Goal: Task Accomplishment & Management: Complete application form

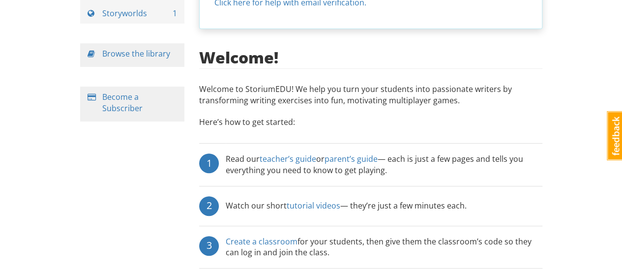
scroll to position [116, 0]
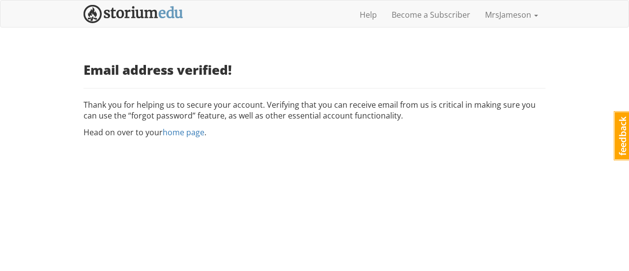
click at [315, 144] on html "mrsjameson MrsJameson 1 Toggle navigation Help Become a Subscriber MrsJameson P…" at bounding box center [314, 72] width 629 height 144
click at [179, 133] on link "home page" at bounding box center [184, 132] width 42 height 11
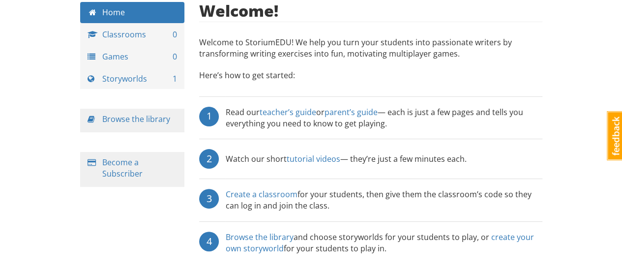
scroll to position [51, 0]
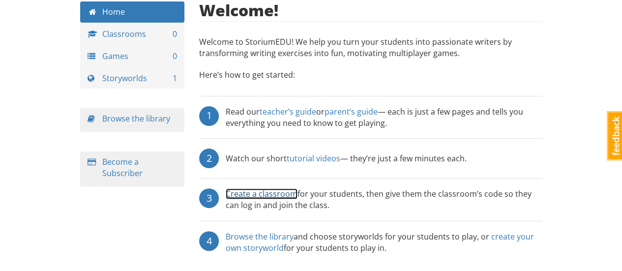
click at [274, 194] on link "Create a classroom" at bounding box center [262, 193] width 72 height 11
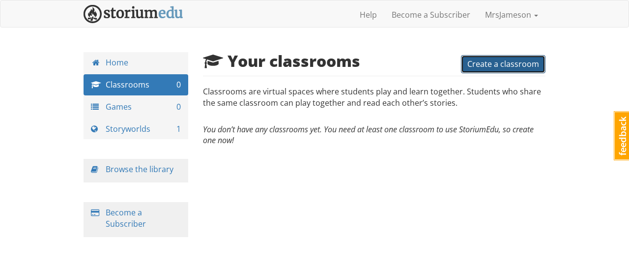
click at [489, 70] on button "Create a classroom" at bounding box center [503, 64] width 85 height 18
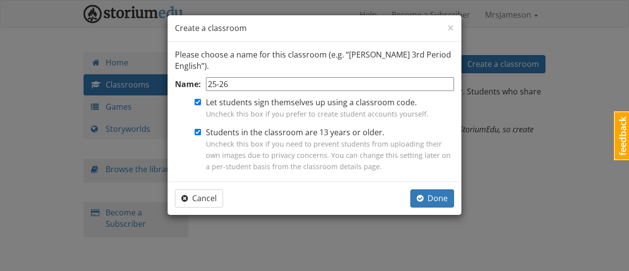
type input "25-26"
click at [199, 130] on input "Students in the classroom are 13 years or older. Uncheck this box if you need t…" at bounding box center [198, 132] width 6 height 6
checkbox input "false"
click at [429, 198] on span "Done" at bounding box center [432, 198] width 31 height 11
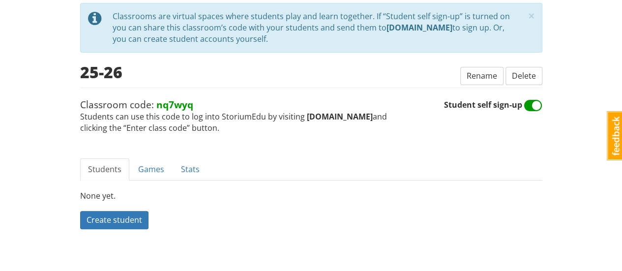
scroll to position [54, 0]
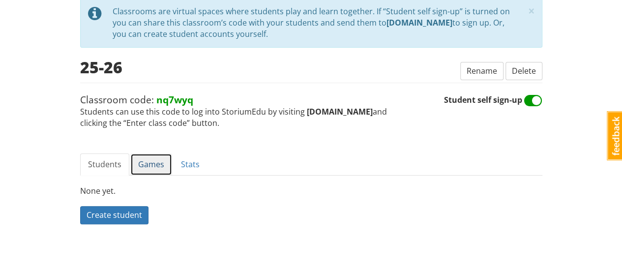
click at [144, 169] on link "Games" at bounding box center [151, 164] width 42 height 22
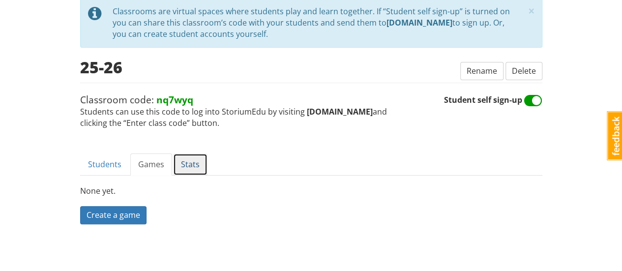
click at [181, 170] on link "Stats" at bounding box center [190, 164] width 34 height 22
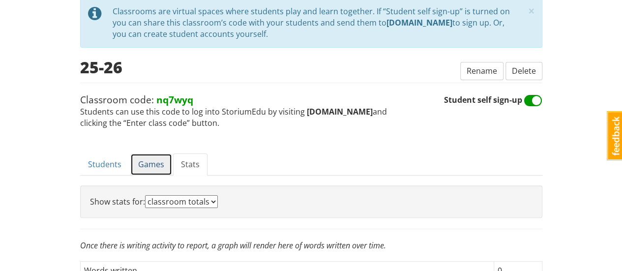
click at [138, 167] on link "Games" at bounding box center [151, 164] width 42 height 22
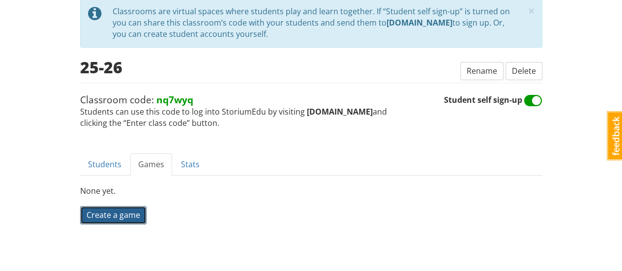
click at [125, 214] on span "Create a game" at bounding box center [113, 214] width 54 height 11
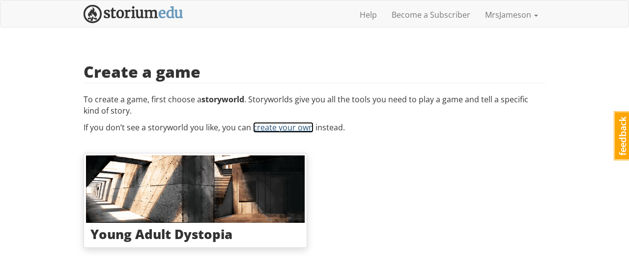
click at [287, 128] on link "create your own" at bounding box center [283, 127] width 60 height 11
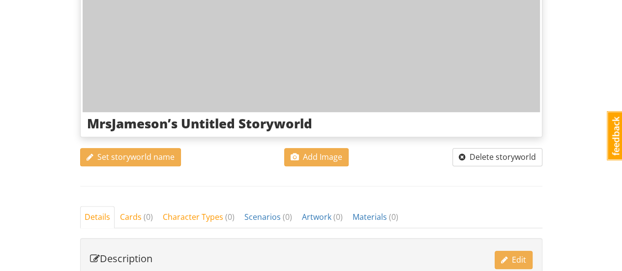
scroll to position [179, 0]
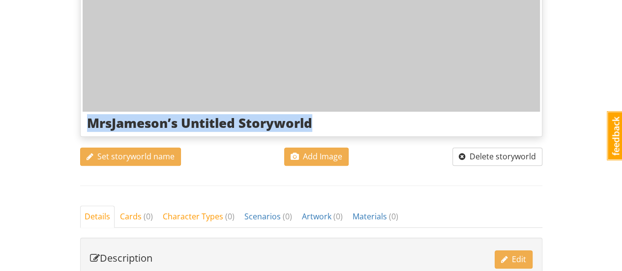
drag, startPoint x: 311, startPoint y: 121, endPoint x: 84, endPoint y: 116, distance: 227.1
click at [84, 116] on div "MrsJameson’s Untitled Storyworld" at bounding box center [311, 123] width 457 height 23
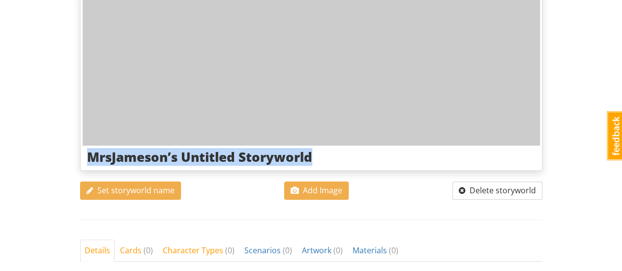
scroll to position [149, 0]
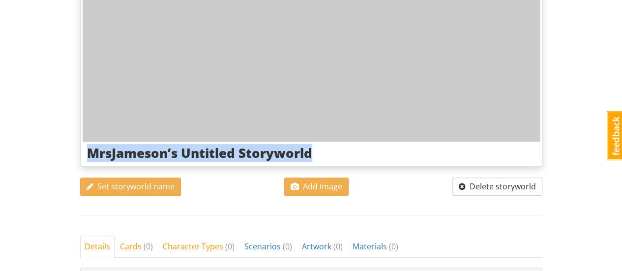
click at [188, 147] on h3 "MrsJameson’s Untitled Storyworld" at bounding box center [311, 153] width 448 height 14
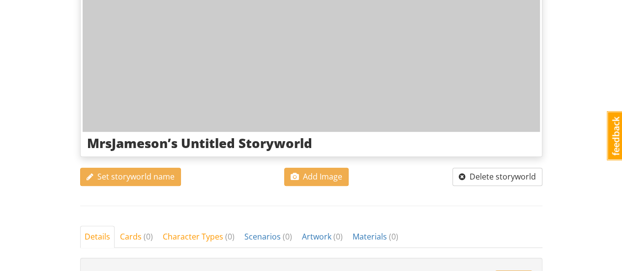
scroll to position [158, 0]
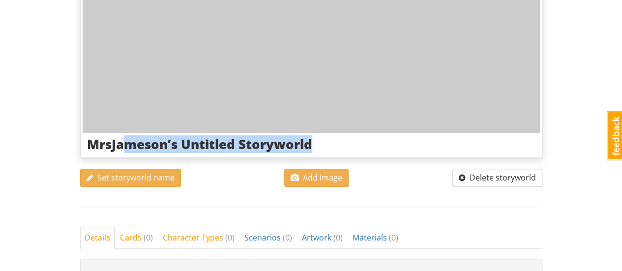
drag, startPoint x: 312, startPoint y: 143, endPoint x: 122, endPoint y: 136, distance: 189.3
click at [122, 137] on h3 "MrsJameson’s Untitled Storyworld" at bounding box center [311, 144] width 448 height 14
drag, startPoint x: 186, startPoint y: 144, endPoint x: 306, endPoint y: 149, distance: 120.0
click at [306, 149] on h3 "MrsJameson’s Untitled Storyworld" at bounding box center [311, 144] width 448 height 14
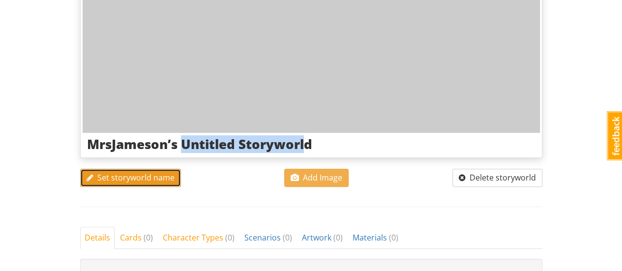
click at [166, 173] on span "Set storyworld name" at bounding box center [130, 177] width 88 height 11
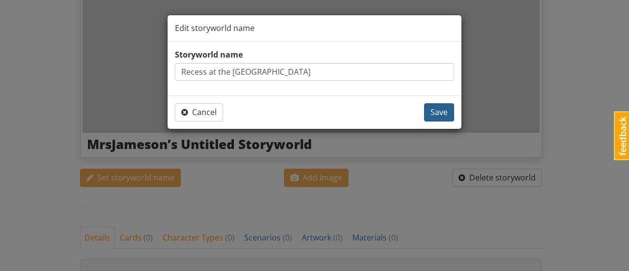
type input "Recess at the [GEOGRAPHIC_DATA]"
click at [431, 109] on span "Save" at bounding box center [439, 112] width 17 height 11
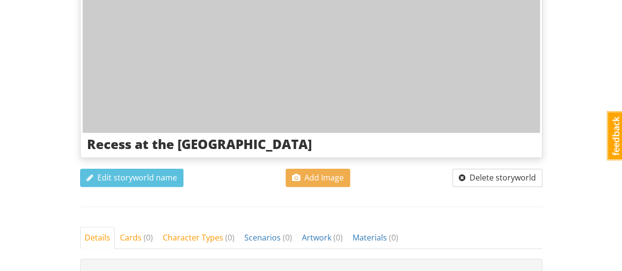
scroll to position [178, 0]
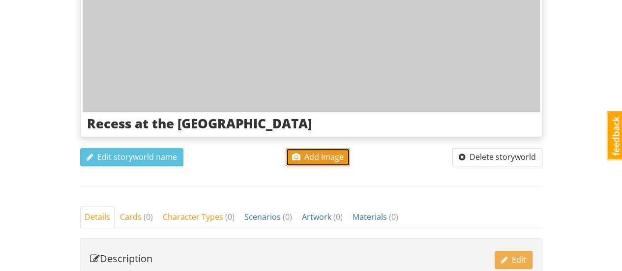
click at [330, 158] on span "Add Image" at bounding box center [318, 156] width 52 height 11
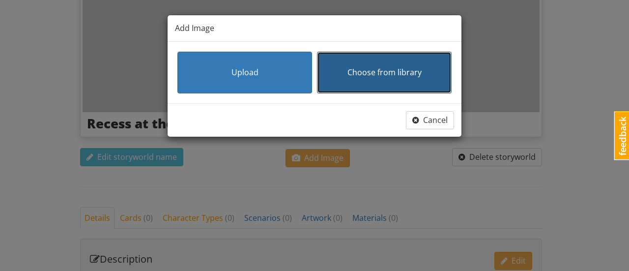
click at [385, 76] on span "Choose from library" at bounding box center [384, 72] width 74 height 11
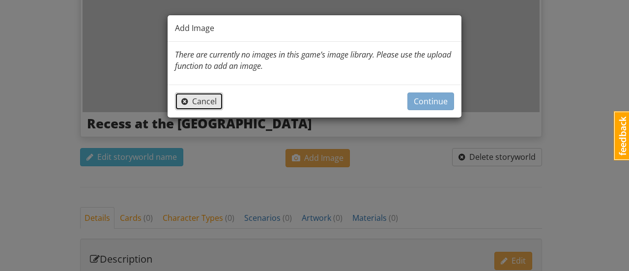
click at [209, 101] on span "Cancel" at bounding box center [198, 101] width 35 height 11
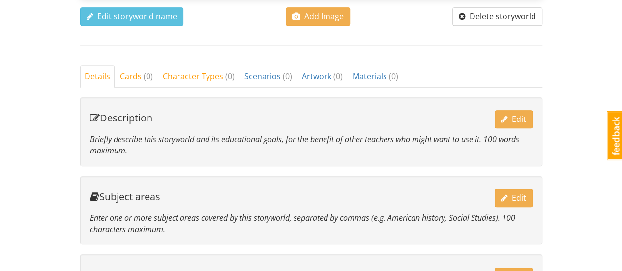
scroll to position [320, 0]
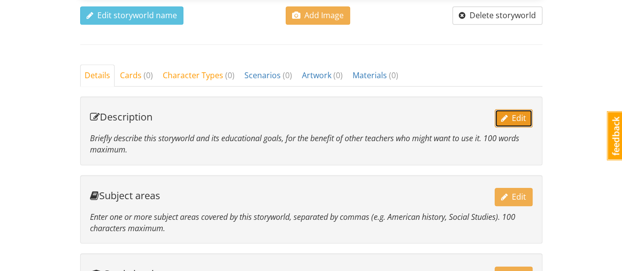
click at [518, 116] on span "Edit" at bounding box center [513, 118] width 25 height 11
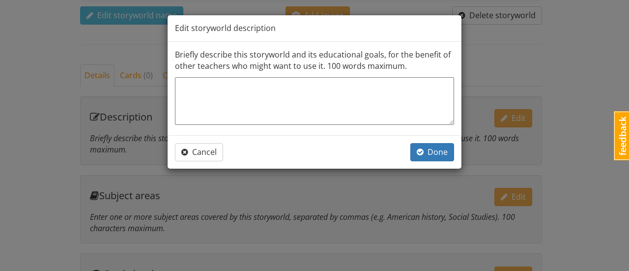
click at [356, 91] on textarea at bounding box center [314, 101] width 279 height 48
type textarea "T"
type textarea "x"
type textarea "Th"
type textarea "x"
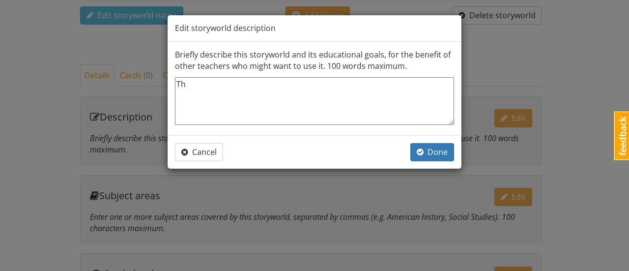
type textarea "The"
type textarea "x"
type textarea "The"
type textarea "x"
type textarea "The s"
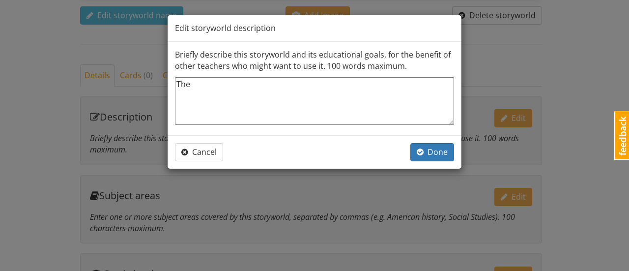
type textarea "x"
type textarea "The st"
type textarea "x"
type textarea "The str"
type textarea "x"
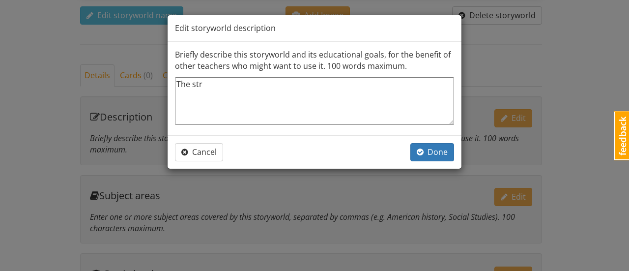
type textarea "The st"
type textarea "x"
type textarea "The s"
type textarea "x"
type textarea "The st"
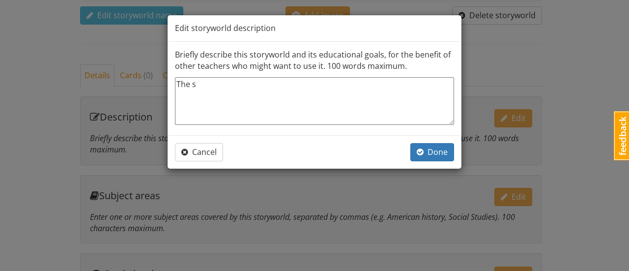
type textarea "x"
type textarea "The sto"
type textarea "x"
type textarea "The stor"
type textarea "x"
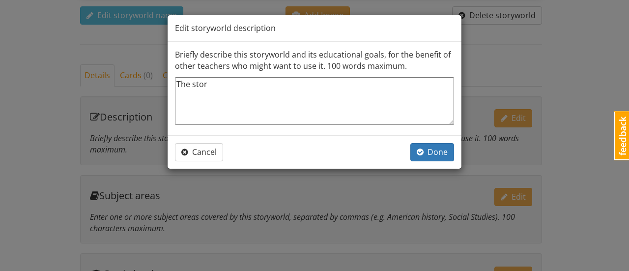
type textarea "The story"
type textarea "x"
type textarea "The story"
type textarea "x"
type textarea "The story t"
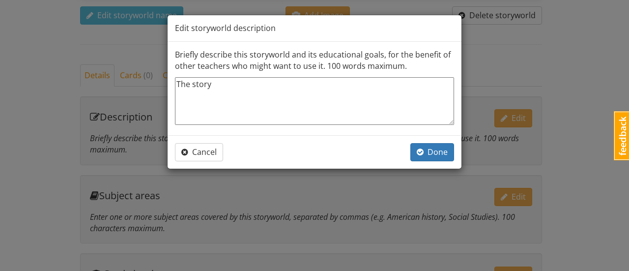
type textarea "x"
type textarea "The story ta"
type textarea "x"
type textarea "The story tak"
type textarea "x"
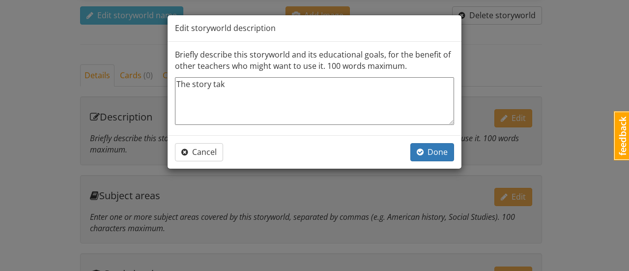
type textarea "The story take"
type textarea "x"
type textarea "The story takes"
type textarea "x"
type textarea "The story takes"
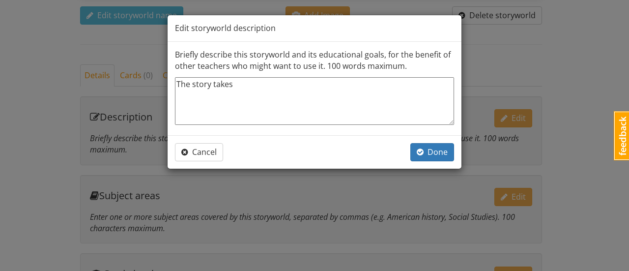
type textarea "x"
type textarea "The story takes p"
type textarea "x"
type textarea "The story takes pl"
type textarea "x"
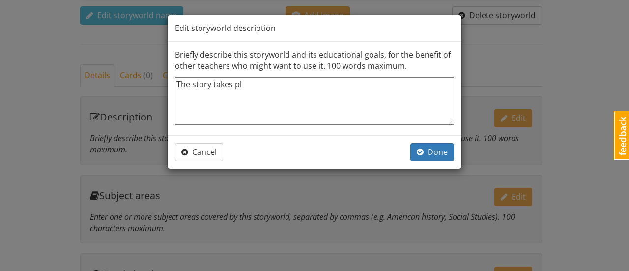
type textarea "The story takes pla"
type textarea "x"
type textarea "The story takes plac"
type textarea "x"
type textarea "The story takes place"
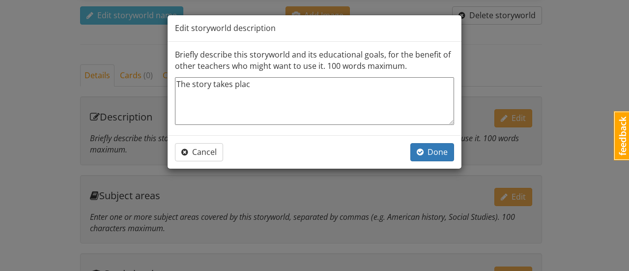
type textarea "x"
type textarea "The story takes place"
type textarea "x"
type textarea "The story takes place i"
type textarea "x"
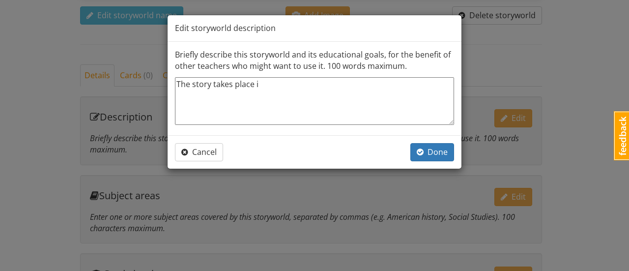
type textarea "The story takes place in"
type textarea "x"
type textarea "The story takes place in"
type textarea "x"
type textarea "The story takes place in a"
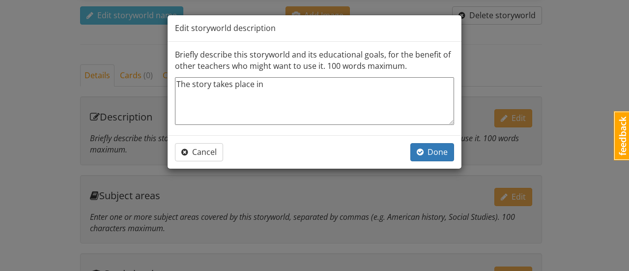
type textarea "x"
type textarea "The story takes place in a"
type textarea "x"
type textarea "The story takes place in a n"
type textarea "x"
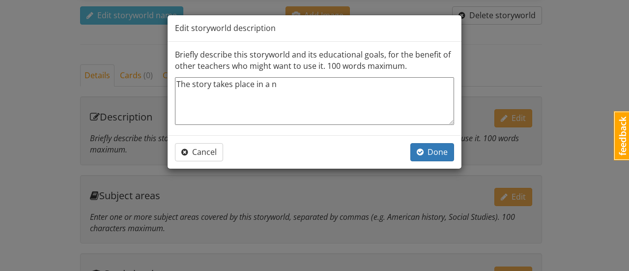
type textarea "The story takes place in a na"
type textarea "x"
type textarea "The story takes place in a nat"
type textarea "x"
type textarea "The story takes place in a nati"
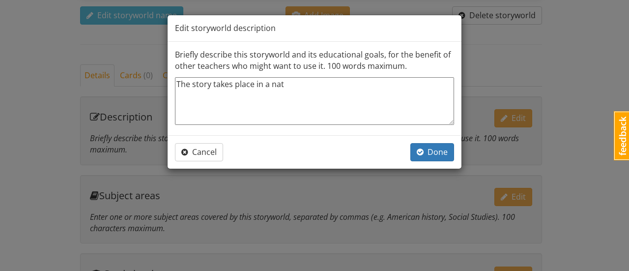
type textarea "x"
type textarea "The story takes place in a natio"
type textarea "x"
type textarea "The story takes place in a nation"
type textarea "x"
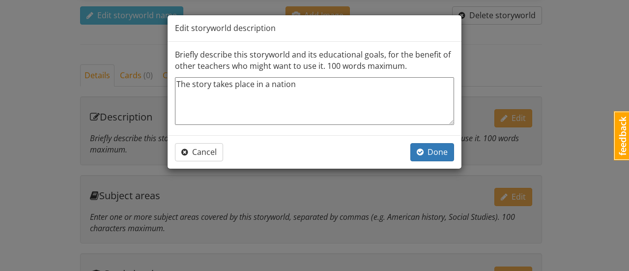
type textarea "The story takes place in a nationa"
type textarea "x"
type textarea "The story takes place in a national"
type textarea "x"
type textarea "The story takes place in a national"
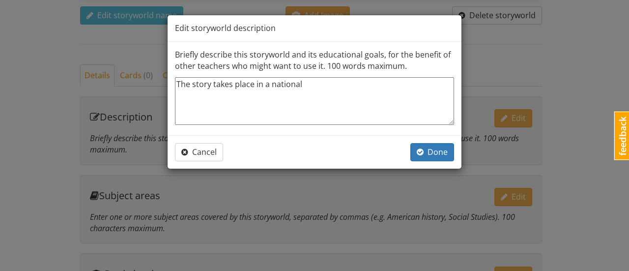
type textarea "x"
type textarea "The story takes place in a national p"
type textarea "x"
type textarea "The story takes place in a national pa"
type textarea "x"
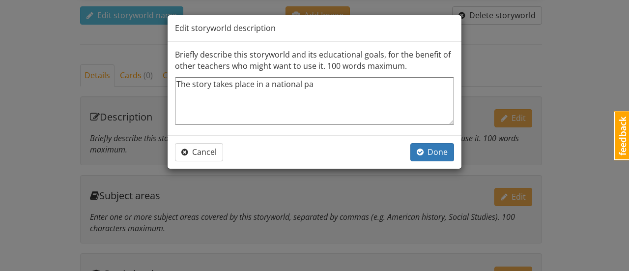
type textarea "The story takes place in a national par"
type textarea "x"
type textarea "The story takes place in a national park"
type textarea "x"
type textarea "The story takes place in a national park."
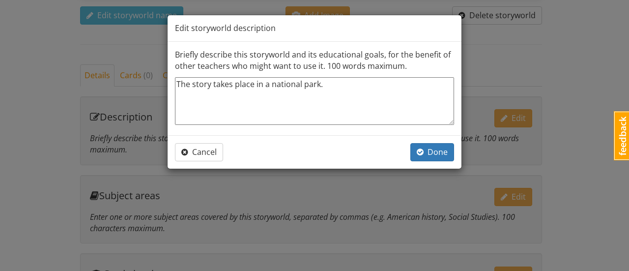
type textarea "x"
type textarea "The story takes place in a national park."
type textarea "x"
type textarea "The story takes place in a national park. S"
type textarea "x"
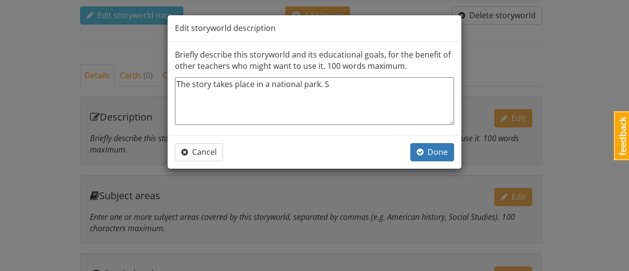
type textarea "The story takes place in a national park. St"
type textarea "x"
type textarea "The story takes place in a national park. Stu"
type textarea "x"
type textarea "The story takes place in a national park. Stud"
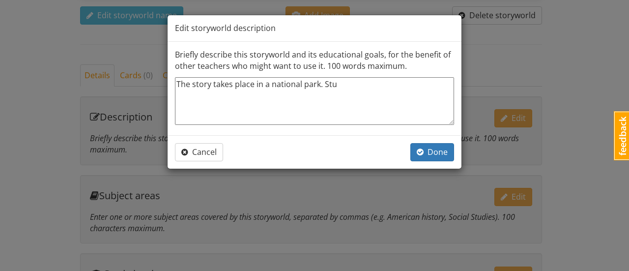
type textarea "x"
type textarea "The story takes place in a national park. Stude"
type textarea "x"
type textarea "The story takes place in a national park. Studen"
type textarea "x"
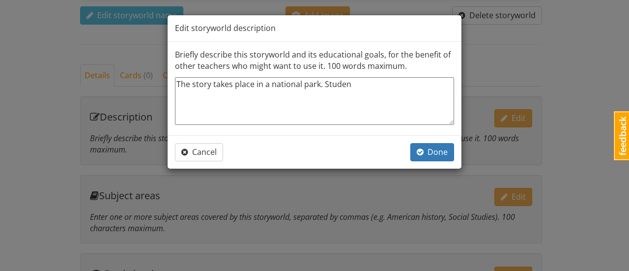
type textarea "The story takes place in a national park. Student"
type textarea "x"
type textarea "The story takes place in a national park. Students"
type textarea "x"
type textarea "The story takes place in a national park. Students"
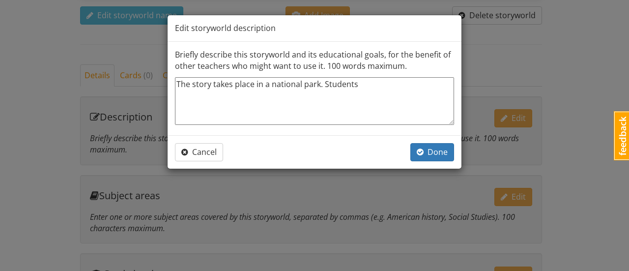
type textarea "x"
type textarea "The story takes place in a national park. Students u"
type textarea "x"
type textarea "The story takes place in a national park. Students us"
type textarea "x"
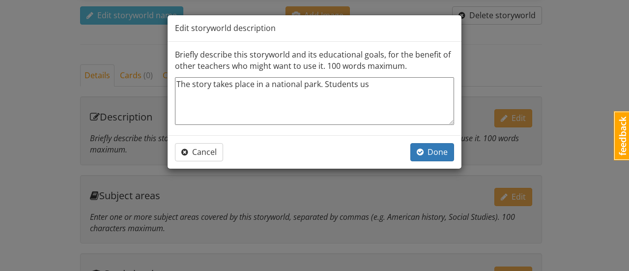
type textarea "The story takes place in a national park. Students use"
type textarea "x"
type textarea "The story takes place in a national park. Students use"
type textarea "x"
type textarea "The story takes place in a national park. Students use c"
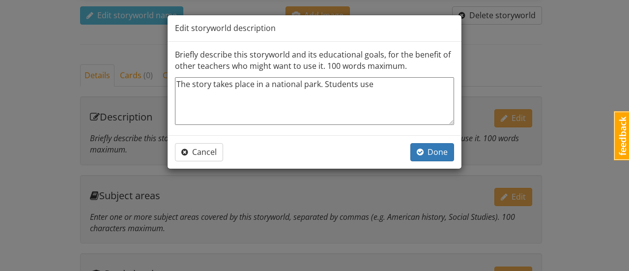
type textarea "x"
type textarea "The story takes place in a national park. Students use cr"
type textarea "x"
type textarea "The story takes place in a national park. Students use cre"
type textarea "x"
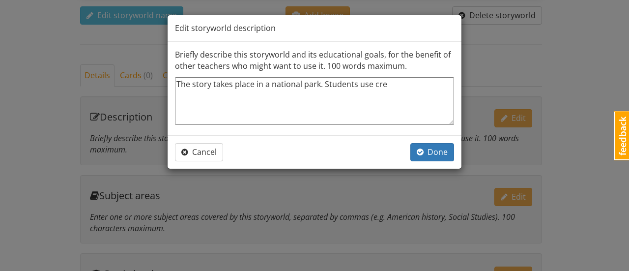
type textarea "The story takes place in a national park. Students use crea"
type textarea "x"
type textarea "The story takes place in a national park. Students use creat"
type textarea "x"
type textarea "The story takes place in a national park. Students use creati"
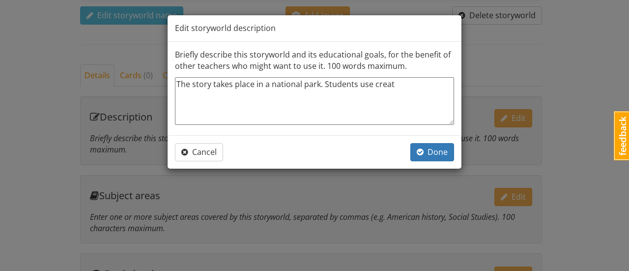
type textarea "x"
type textarea "The story takes place in a national park. Students use creativ"
type textarea "x"
type textarea "The story takes place in a national park. Students use creativi"
type textarea "x"
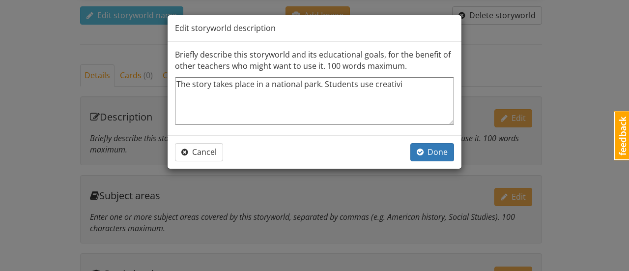
type textarea "The story takes place in a national park. Students use creativit"
type textarea "x"
type textarea "The story takes place in a national park. Students use creativity"
type textarea "x"
type textarea "The story takes place in a national park. Students use creativity"
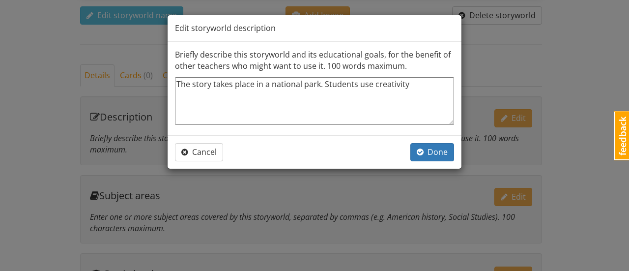
type textarea "x"
type textarea "The story takes place in a national park. Students use creativity a"
type textarea "x"
type textarea "The story takes place in a national park. Students use creativity an"
type textarea "x"
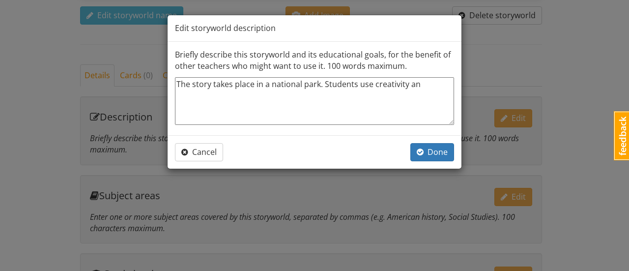
type textarea "The story takes place in a national park. Students use creativity and"
type textarea "x"
type textarea "The story takes place in a national park. Students use creativity and"
type textarea "x"
type textarea "The story takes place in a national park. Students use creativity and t"
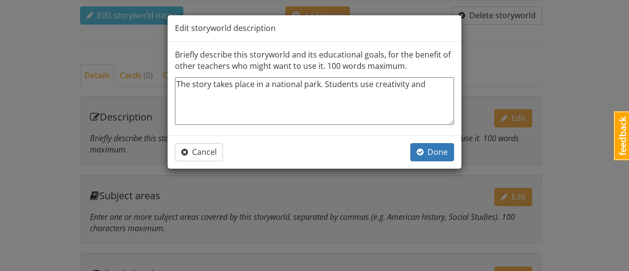
type textarea "x"
type textarea "The story takes place in a national park. Students use creativity and th"
type textarea "x"
type textarea "The story takes place in a national park. Students use creativity and the"
type textarea "x"
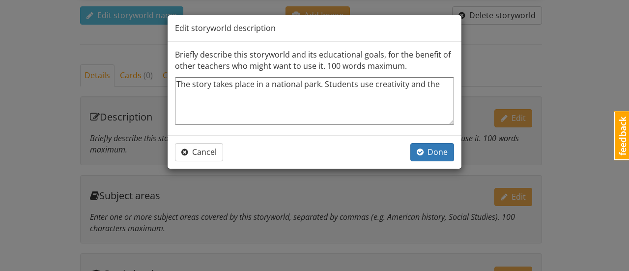
type textarea "The story takes place in a national park. Students use creativity and thei"
type textarea "x"
type textarea "The story takes place in a national park. Students use creativity and their"
type textarea "x"
type textarea "The story takes place in a national park. Students use creativity and their"
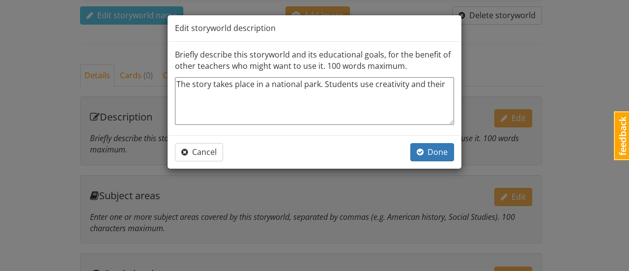
type textarea "x"
type textarea "The story takes place in a national park. Students use creativity and their g"
type textarea "x"
type textarea "The story takes place in a national park. Students use creativity and their gr"
type textarea "x"
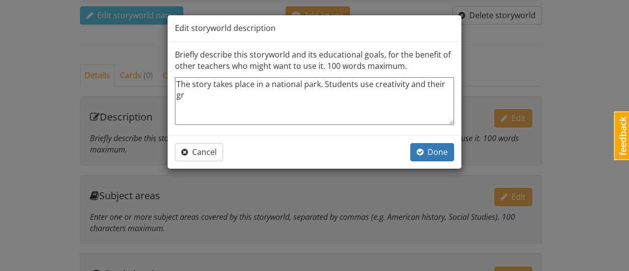
type textarea "The story takes place in a national park. Students use creativity and their gra"
type textarea "x"
type textarea "The story takes place in a national park. Students use creativity and their gram"
type textarea "x"
type textarea "The story takes place in a national park. Students use creativity and their gra…"
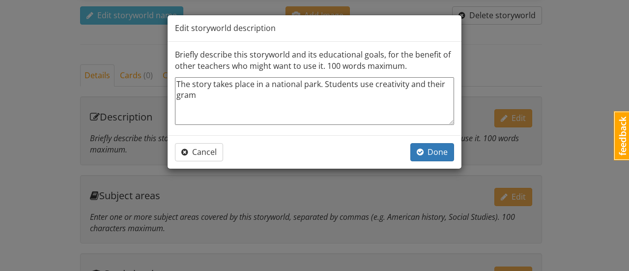
type textarea "x"
type textarea "The story takes place in a national park. Students use creativity and their gra…"
type textarea "x"
type textarea "The story takes place in a national park. Students use creativity and their gra…"
type textarea "x"
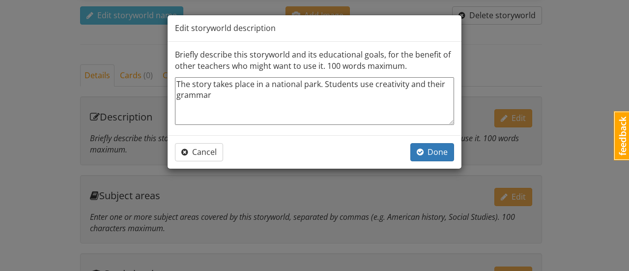
type textarea "The story takes place in a national park. Students use creativity and their gra…"
type textarea "x"
type textarea "The story takes place in a national park. Students use creativity and their gra…"
type textarea "x"
type textarea "The story takes place in a national park. Students use creativity and their gra…"
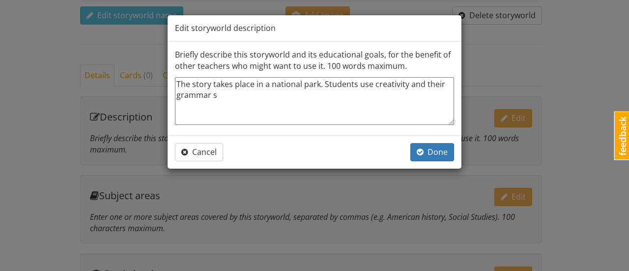
type textarea "x"
type textarea "The story takes place in a national park. Students use creativity and their gra…"
type textarea "x"
type textarea "The story takes place in a national park. Students use creativity and their gra…"
type textarea "x"
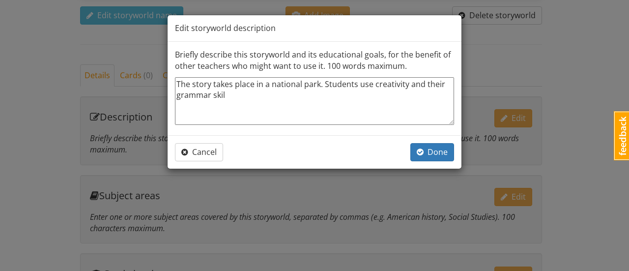
type textarea "The story takes place in a national park. Students use creativity and their gra…"
type textarea "x"
type textarea "The story takes place in a national park. Students use creativity and their gra…"
type textarea "x"
type textarea "The story takes place in a national park. Students use creativity and their gra…"
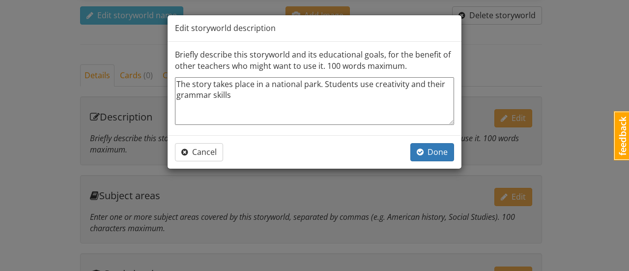
type textarea "x"
type textarea "The story takes place in a national park. Students use creativity and their gra…"
type textarea "x"
type textarea "The story takes place in a national park. Students use creativity and their gra…"
type textarea "x"
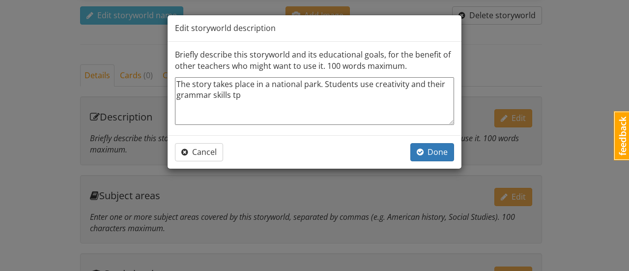
type textarea "The story takes place in a national park. Students use creativity and their gra…"
type textarea "x"
type textarea "The story takes place in a national park. Students use creativity and their gra…"
click at [432, 165] on div "Cancel Done" at bounding box center [315, 151] width 294 height 33
click at [429, 154] on span "Done" at bounding box center [432, 151] width 31 height 11
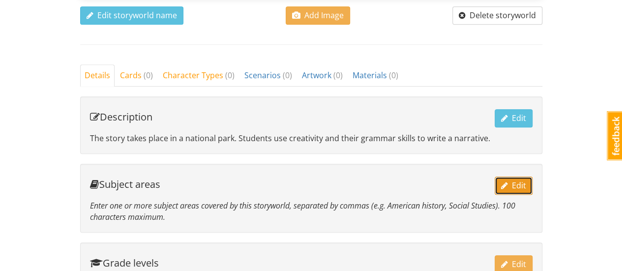
click at [513, 180] on span "Edit" at bounding box center [513, 185] width 25 height 11
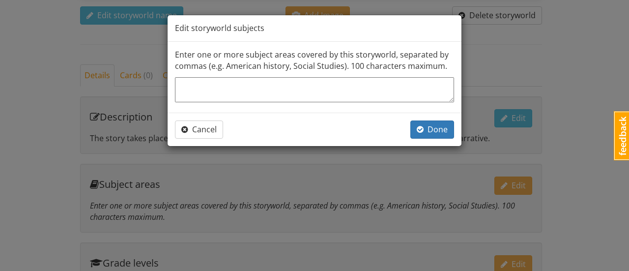
click at [365, 90] on textarea at bounding box center [314, 89] width 279 height 25
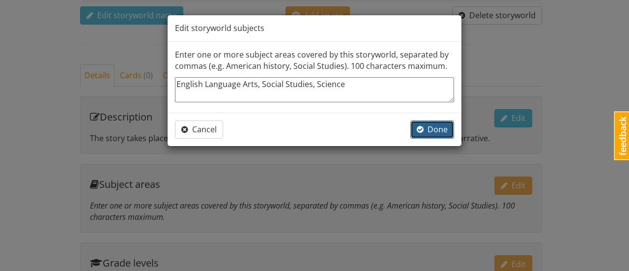
click at [427, 127] on span "Done" at bounding box center [432, 129] width 31 height 11
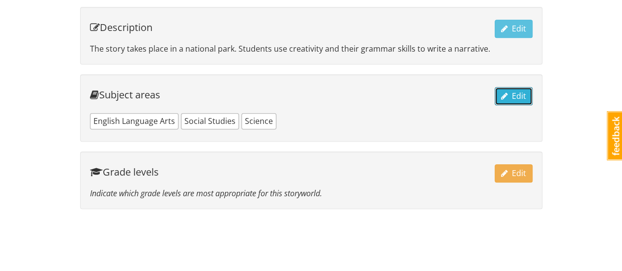
scroll to position [410, 0]
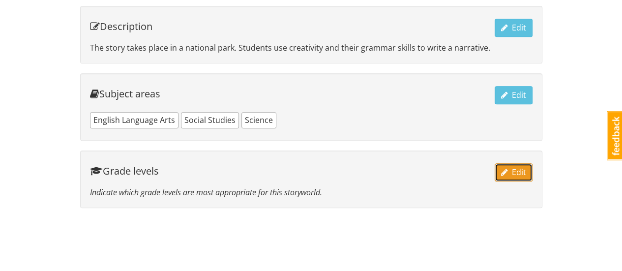
click at [505, 168] on span "button" at bounding box center [504, 172] width 7 height 8
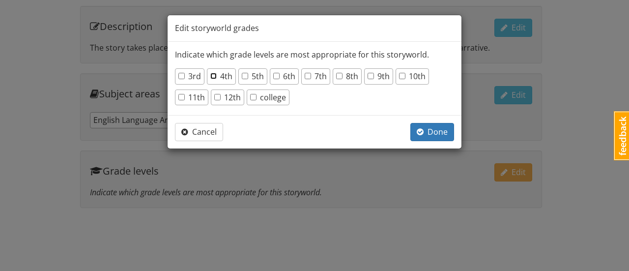
click at [215, 74] on input "4th" at bounding box center [213, 76] width 6 height 6
click at [424, 134] on span "button" at bounding box center [420, 132] width 7 height 8
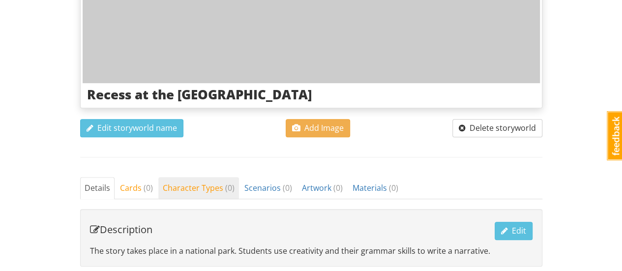
scroll to position [207, 0]
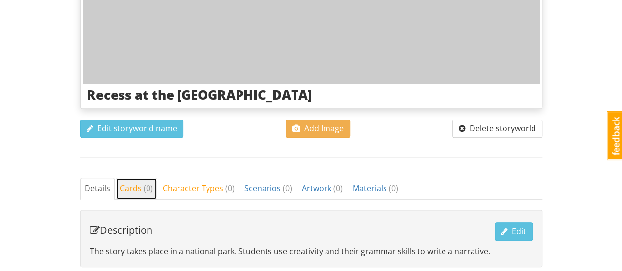
click at [139, 189] on span "Cards ( 0 )" at bounding box center [136, 188] width 33 height 11
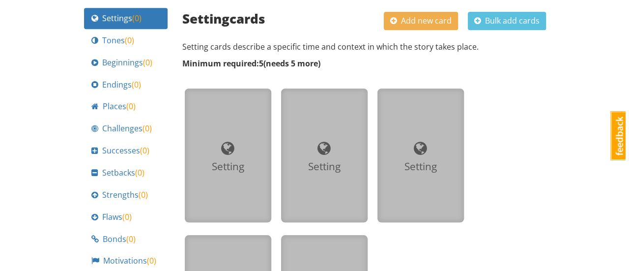
scroll to position [409, 0]
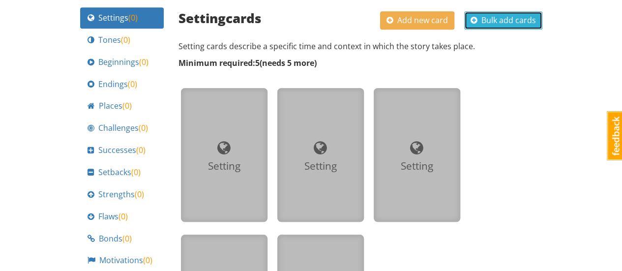
click at [490, 15] on span "Bulk add cards" at bounding box center [502, 20] width 65 height 11
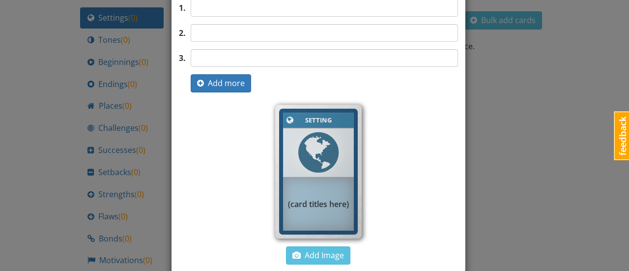
scroll to position [0, 0]
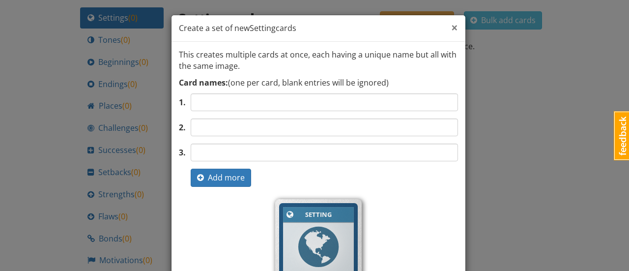
click at [453, 28] on span "×" at bounding box center [454, 27] width 7 height 16
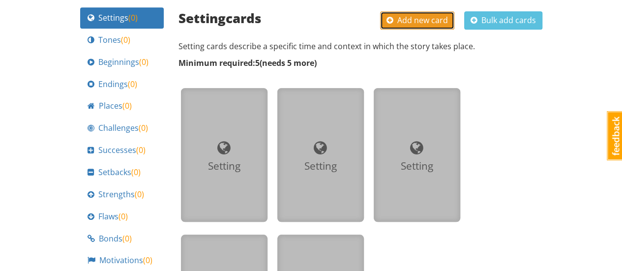
click at [422, 17] on span "Add new card" at bounding box center [416, 20] width 61 height 11
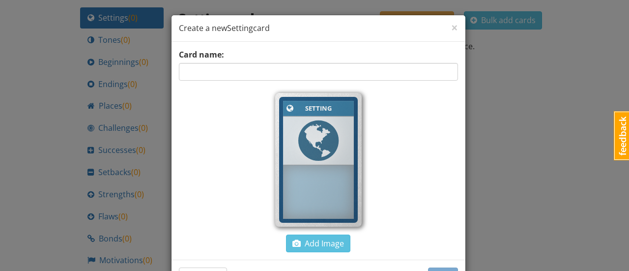
scroll to position [35, 0]
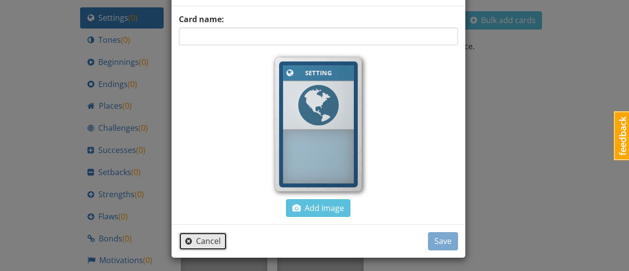
click at [204, 239] on span "Cancel" at bounding box center [202, 240] width 35 height 11
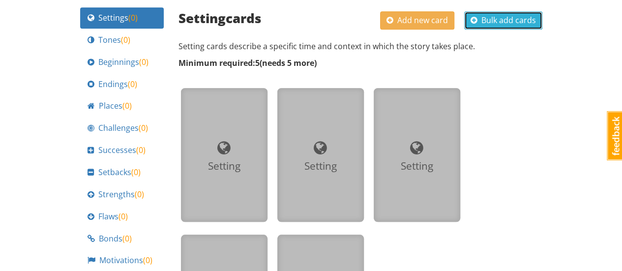
click at [501, 22] on span "Bulk add cards" at bounding box center [502, 20] width 65 height 11
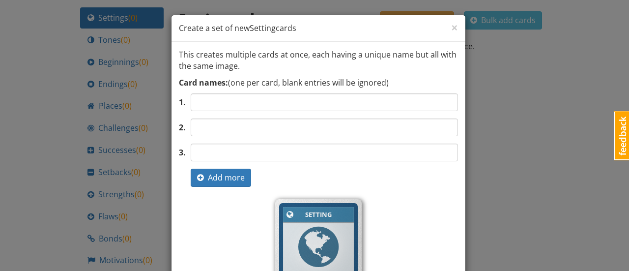
click at [386, 105] on input "text" at bounding box center [324, 102] width 267 height 18
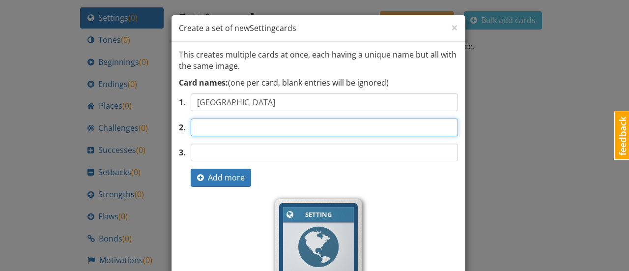
click at [389, 130] on input "text" at bounding box center [324, 127] width 267 height 18
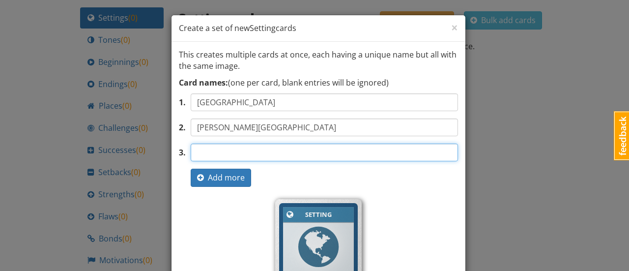
click at [390, 148] on input "text" at bounding box center [324, 153] width 267 height 18
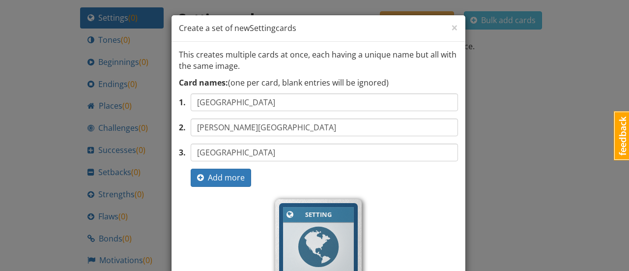
click at [247, 178] on div "3 . Add more" at bounding box center [318, 178] width 279 height 18
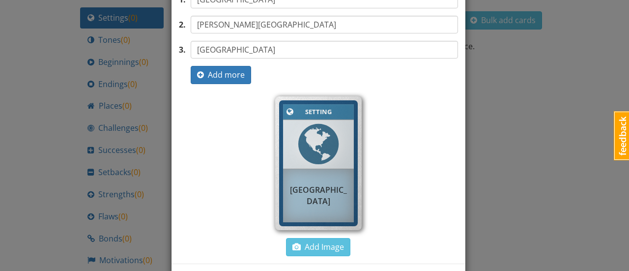
scroll to position [103, 0]
click at [230, 73] on span "Add more" at bounding box center [221, 74] width 48 height 11
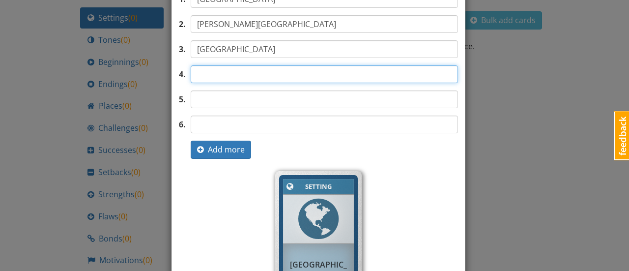
click at [232, 75] on input "text" at bounding box center [324, 74] width 267 height 18
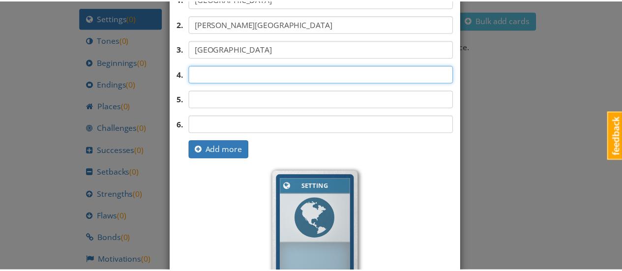
scroll to position [217, 0]
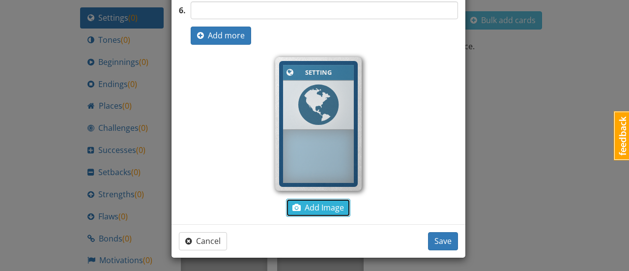
click at [335, 212] on button "Add Image" at bounding box center [318, 208] width 64 height 18
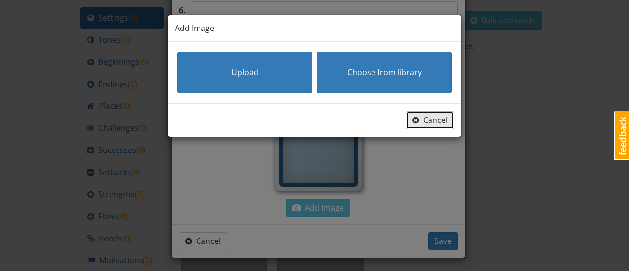
click at [421, 123] on span "Cancel" at bounding box center [429, 120] width 35 height 11
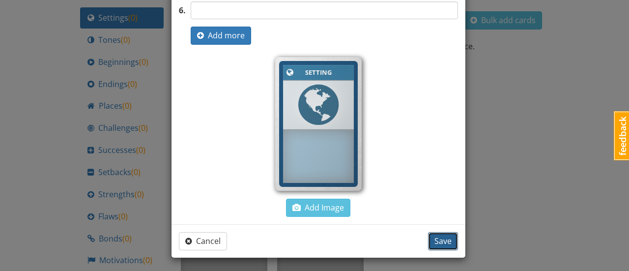
click at [440, 240] on span "Save" at bounding box center [442, 240] width 17 height 11
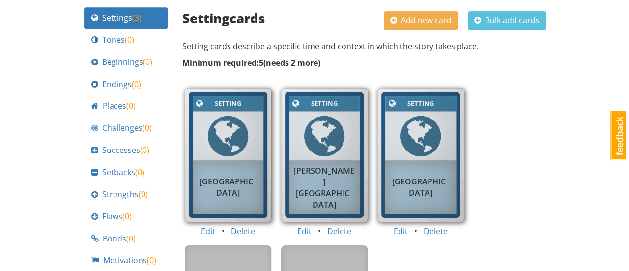
scroll to position [443, 0]
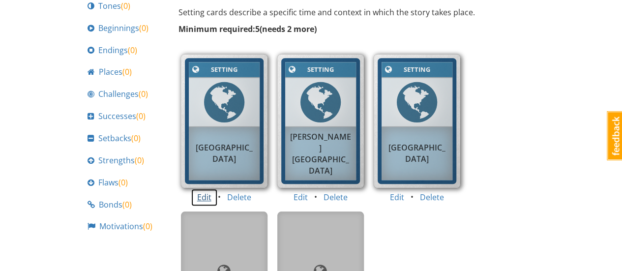
click at [206, 198] on button "Edit" at bounding box center [204, 197] width 27 height 18
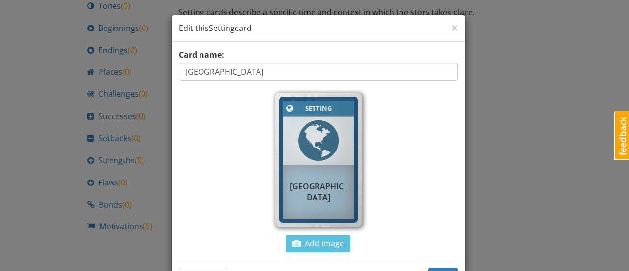
scroll to position [35, 0]
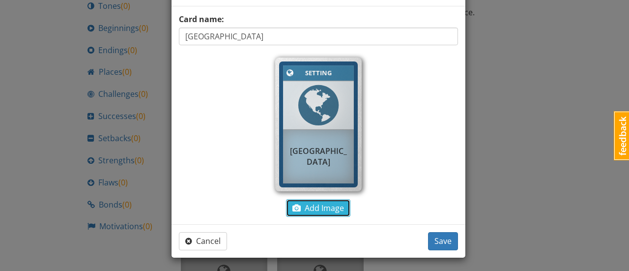
click at [307, 208] on span "Add Image" at bounding box center [318, 207] width 52 height 11
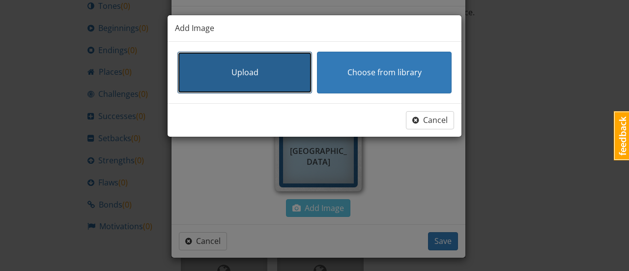
click at [261, 77] on button "Upload" at bounding box center [244, 73] width 135 height 42
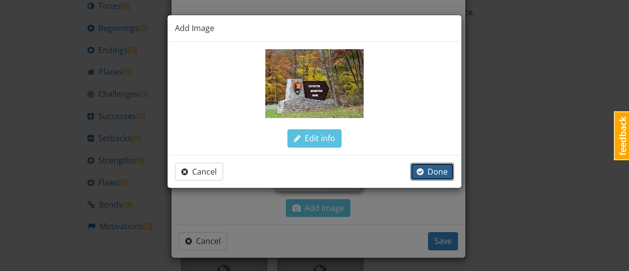
click at [423, 168] on span "button" at bounding box center [420, 172] width 7 height 8
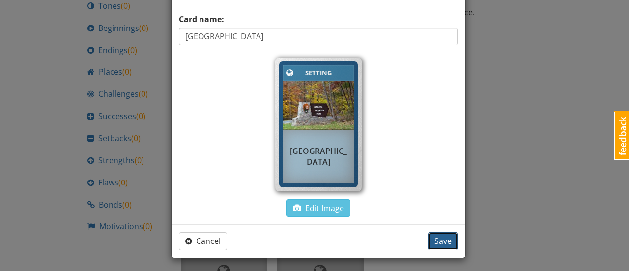
click at [437, 238] on span "Save" at bounding box center [442, 240] width 17 height 11
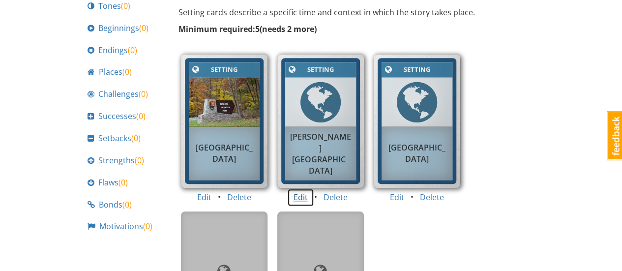
click at [298, 197] on button "Edit" at bounding box center [300, 197] width 27 height 18
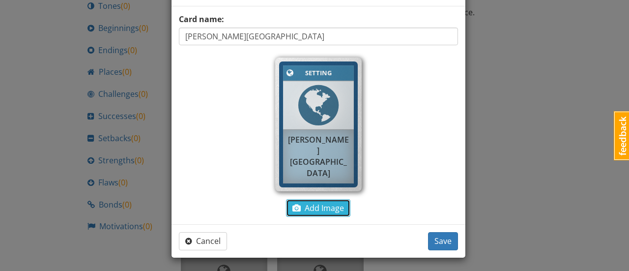
click at [297, 204] on span "Add Image" at bounding box center [318, 207] width 52 height 11
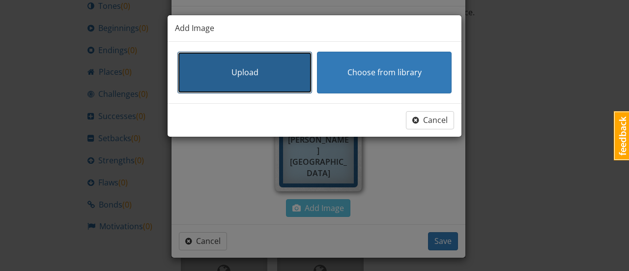
click at [260, 80] on button "Upload" at bounding box center [244, 73] width 135 height 42
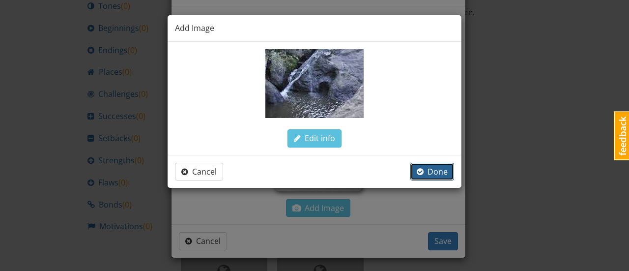
click at [430, 175] on span "Done" at bounding box center [432, 171] width 31 height 11
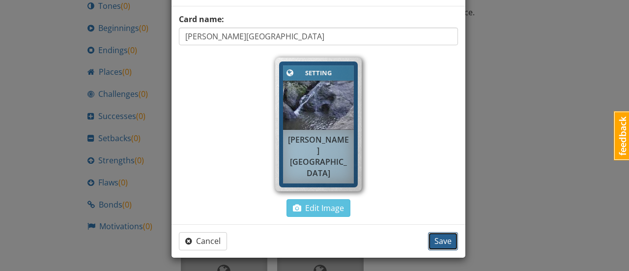
click at [445, 244] on span "Save" at bounding box center [442, 240] width 17 height 11
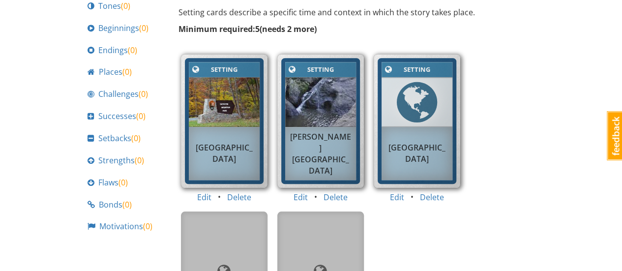
click at [433, 193] on div "Setting Setting [GEOGRAPHIC_DATA]" at bounding box center [417, 122] width 96 height 146
click at [434, 195] on button "Delete" at bounding box center [431, 197] width 37 height 18
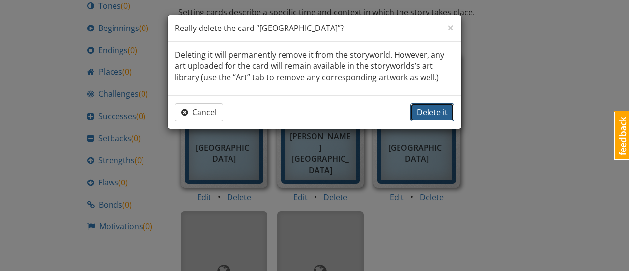
click at [433, 115] on span "Delete it" at bounding box center [432, 112] width 31 height 11
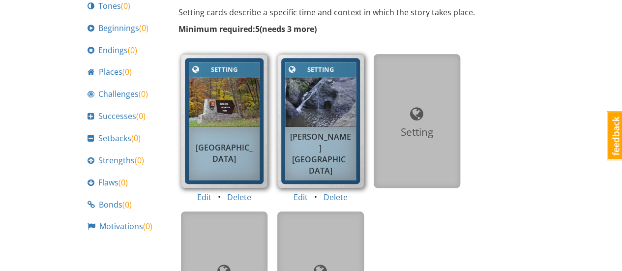
click at [404, 139] on div "Setting" at bounding box center [416, 121] width 71 height 118
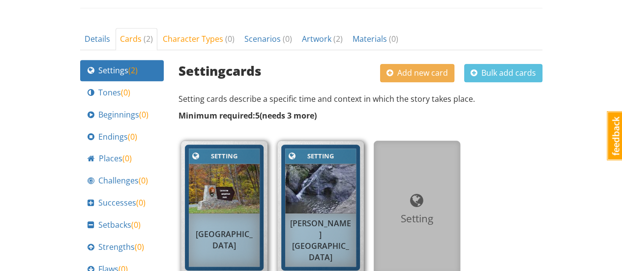
scroll to position [355, 0]
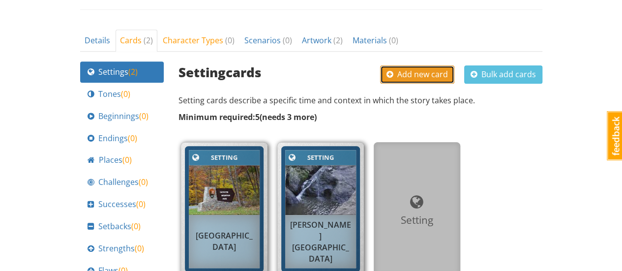
click at [408, 74] on span "Add new card" at bounding box center [416, 74] width 61 height 11
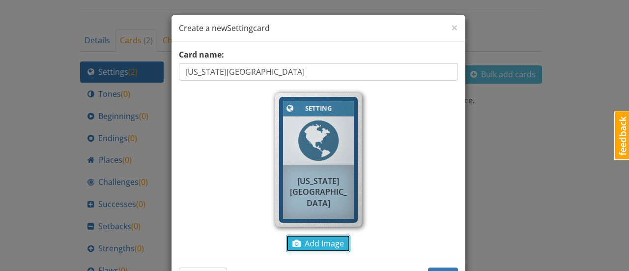
click at [312, 247] on span "Add Image" at bounding box center [318, 243] width 52 height 11
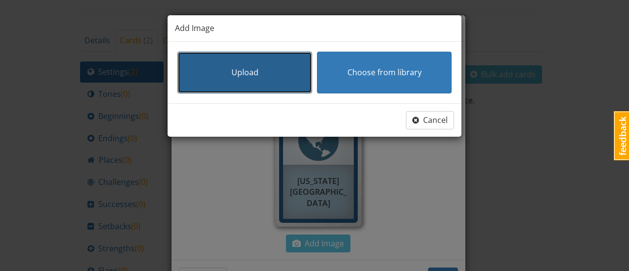
click at [268, 67] on button "Upload" at bounding box center [244, 73] width 135 height 42
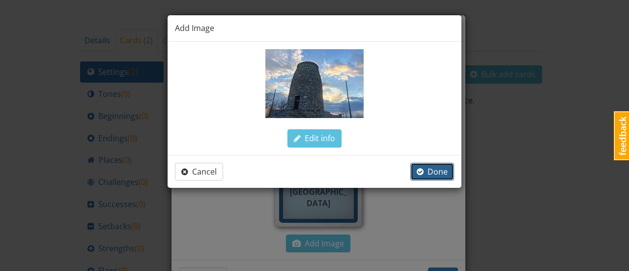
click at [430, 175] on span "Done" at bounding box center [432, 171] width 31 height 11
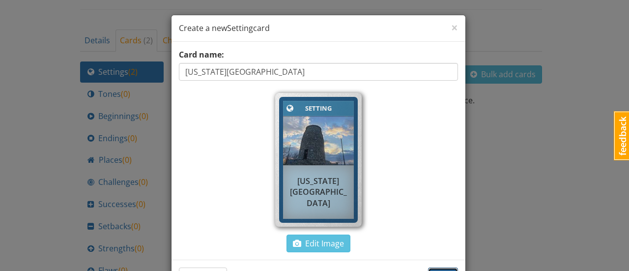
click at [440, 269] on button "Save" at bounding box center [443, 276] width 30 height 18
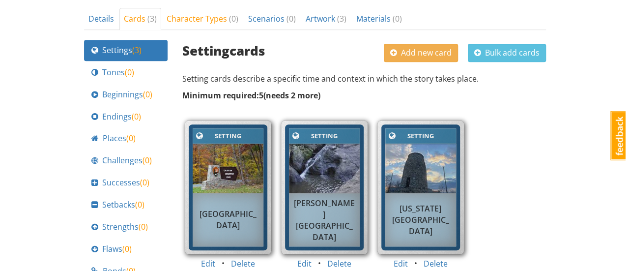
scroll to position [375, 0]
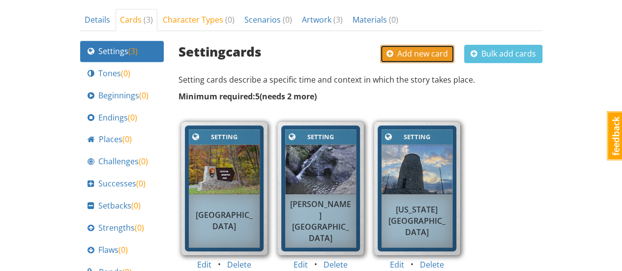
click at [403, 48] on span "Add new card" at bounding box center [416, 53] width 61 height 11
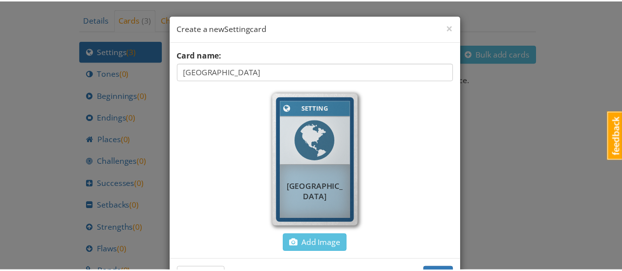
scroll to position [35, 0]
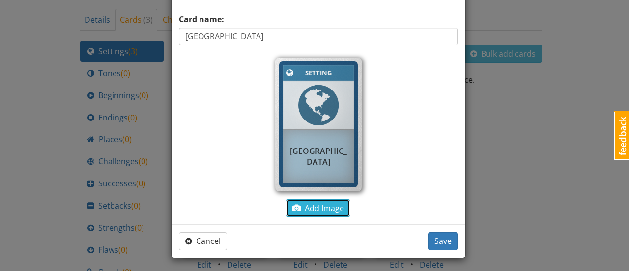
click at [308, 209] on span "Add Image" at bounding box center [318, 207] width 52 height 11
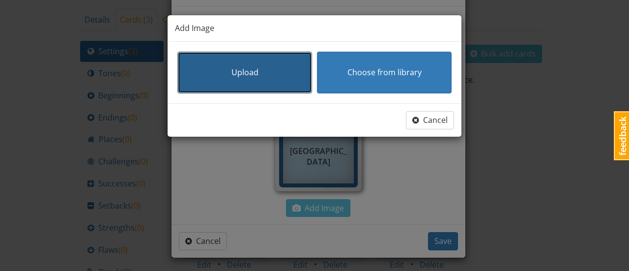
click at [259, 73] on button "Upload" at bounding box center [244, 73] width 135 height 42
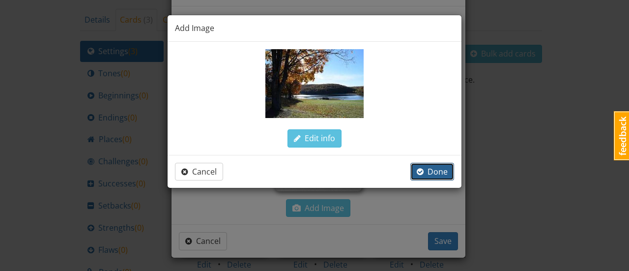
click at [441, 171] on span "Done" at bounding box center [432, 171] width 31 height 11
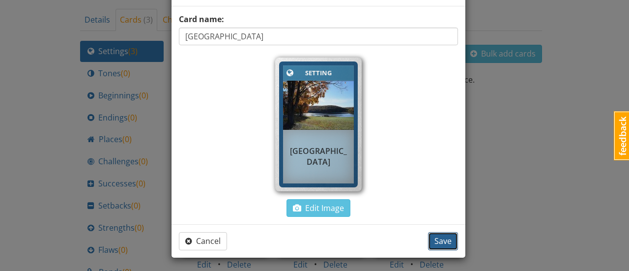
click at [444, 238] on span "Save" at bounding box center [442, 240] width 17 height 11
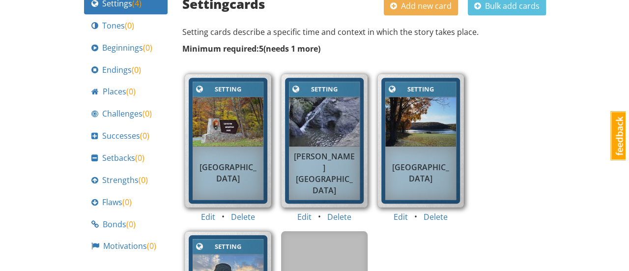
scroll to position [421, 0]
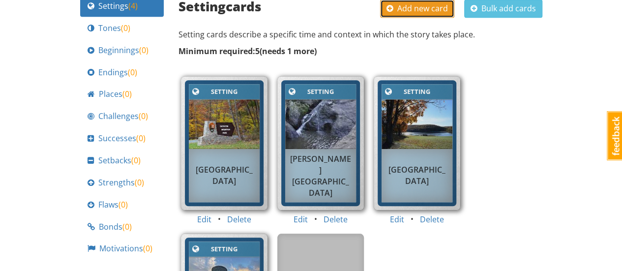
click at [416, 8] on span "Add new card" at bounding box center [416, 8] width 61 height 11
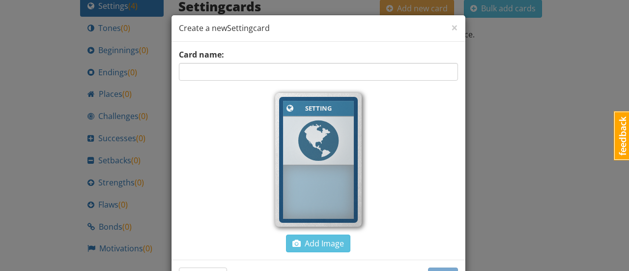
click at [309, 73] on input "text" at bounding box center [318, 72] width 279 height 18
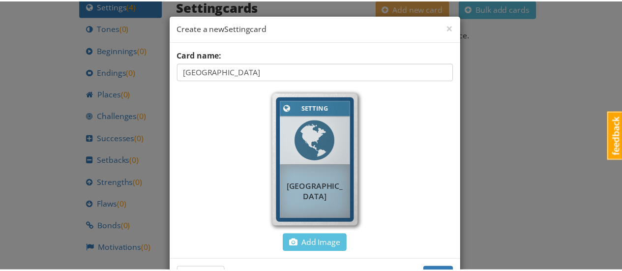
scroll to position [35, 0]
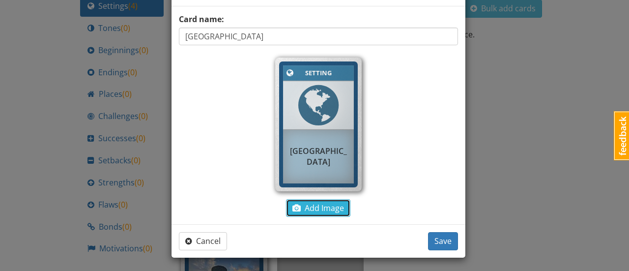
click at [310, 212] on button "Add Image" at bounding box center [318, 208] width 64 height 18
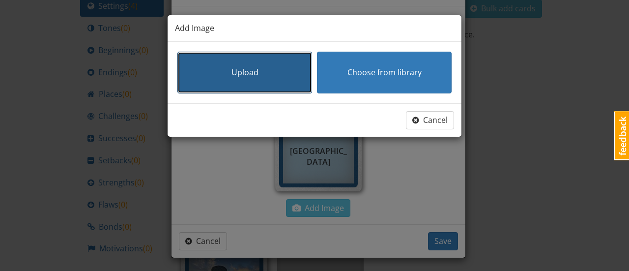
click at [254, 85] on button "Upload" at bounding box center [244, 73] width 135 height 42
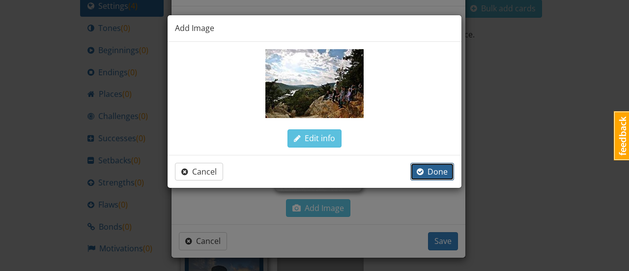
click at [434, 170] on span "Done" at bounding box center [432, 171] width 31 height 11
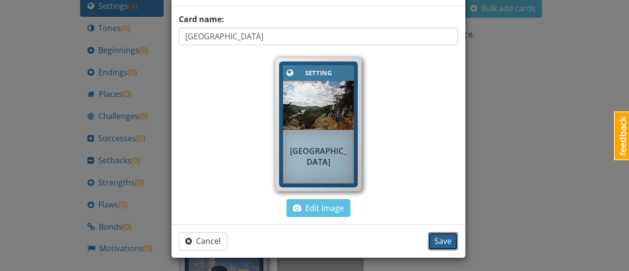
click at [448, 239] on span "Save" at bounding box center [442, 240] width 17 height 11
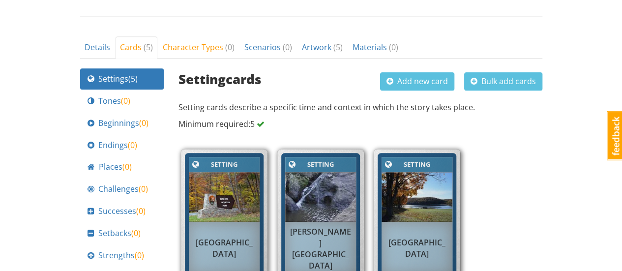
scroll to position [346, 0]
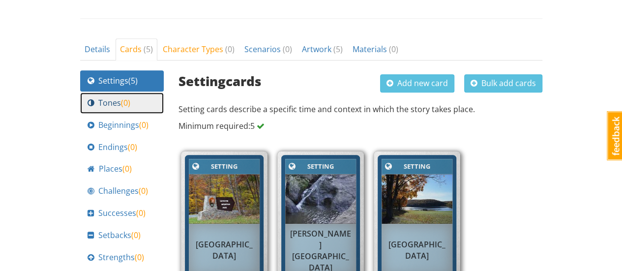
click at [122, 100] on span "( 0 )" at bounding box center [125, 102] width 9 height 11
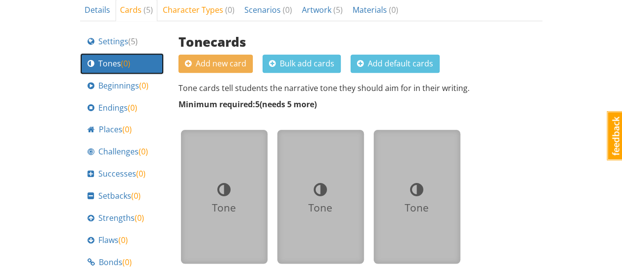
scroll to position [386, 0]
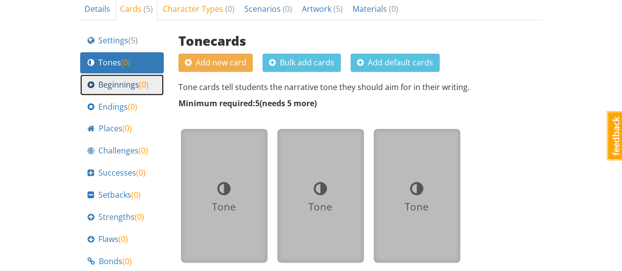
click at [118, 86] on span "Beginnings ( 0 )" at bounding box center [123, 84] width 50 height 11
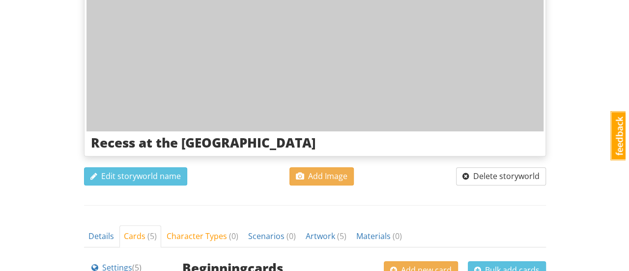
scroll to position [156, 0]
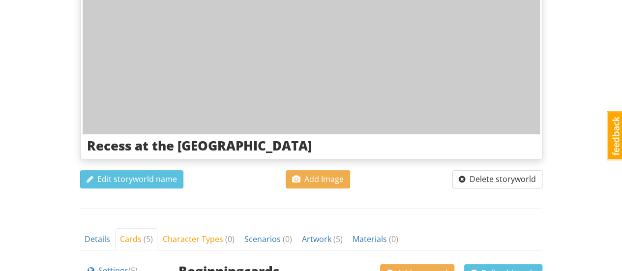
click at [483, 190] on div "Recess at the [GEOGRAPHIC_DATA] Edit storyworld name Add Image Delete storyworld" at bounding box center [311, 96] width 462 height 226
click at [476, 182] on button "Delete storyworld" at bounding box center [497, 179] width 90 height 18
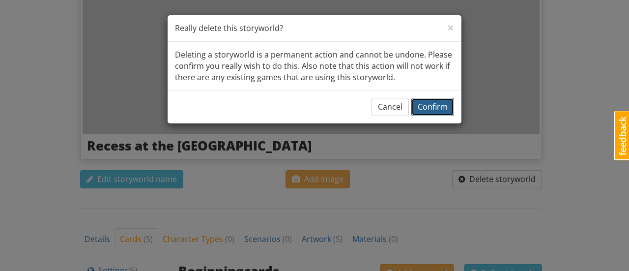
click at [431, 111] on span "Confirm" at bounding box center [433, 106] width 30 height 11
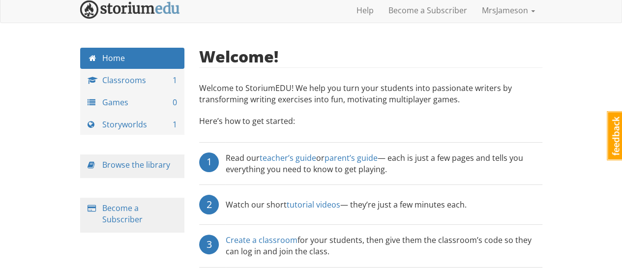
scroll to position [4, 0]
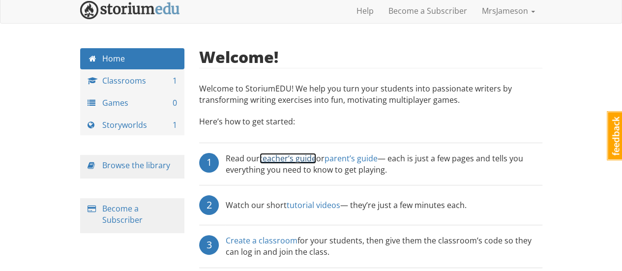
click at [294, 158] on link "teacher’s guide" at bounding box center [287, 158] width 57 height 11
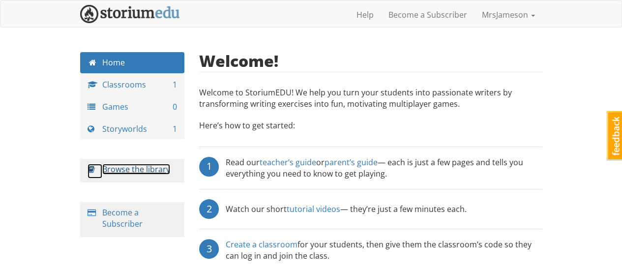
click at [158, 173] on link "Browse the library" at bounding box center [136, 169] width 68 height 11
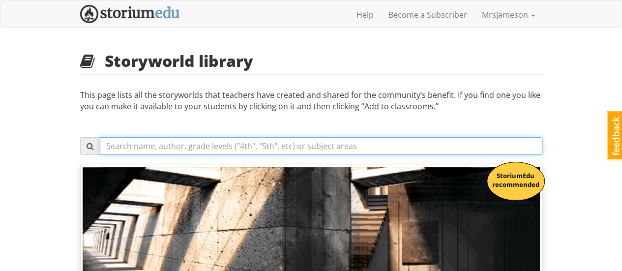
click at [194, 140] on input "text" at bounding box center [321, 146] width 442 height 18
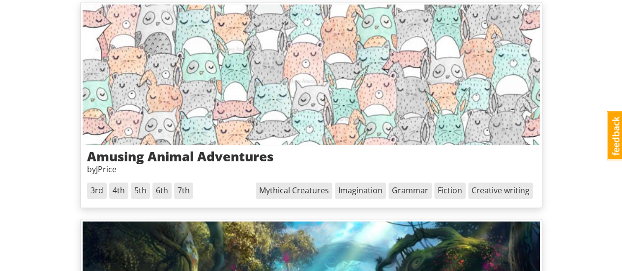
scroll to position [399, 0]
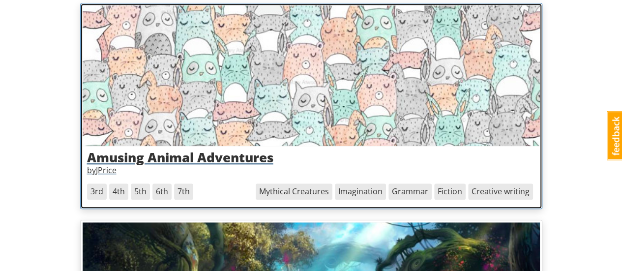
click at [233, 160] on h3 "Amusing Animal Adventures" at bounding box center [311, 157] width 448 height 14
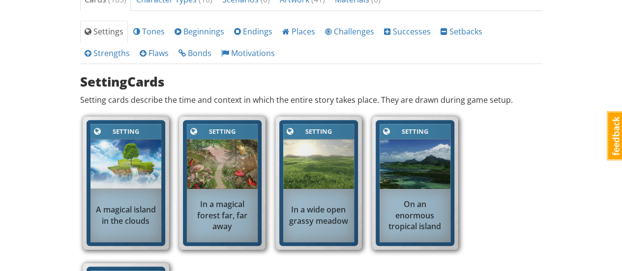
scroll to position [346, 0]
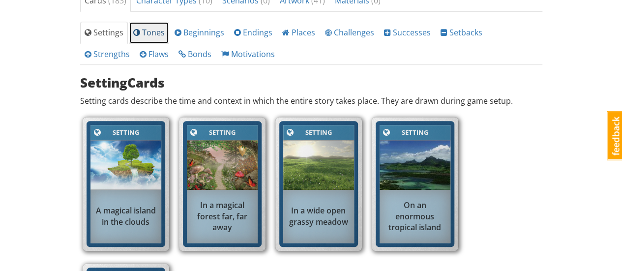
click at [160, 31] on span "Tones" at bounding box center [148, 32] width 31 height 11
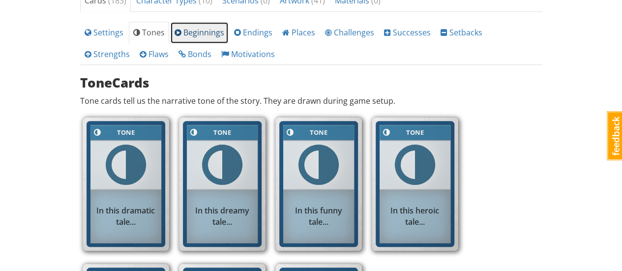
click at [195, 28] on span "Beginnings" at bounding box center [199, 32] width 50 height 11
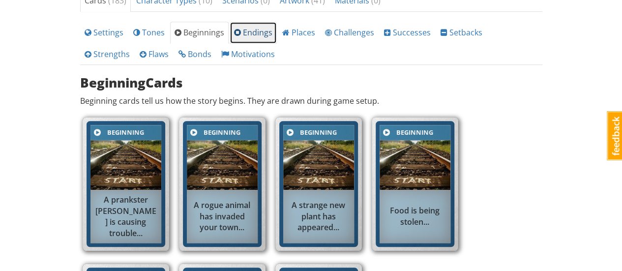
click at [236, 29] on span at bounding box center [237, 33] width 7 height 8
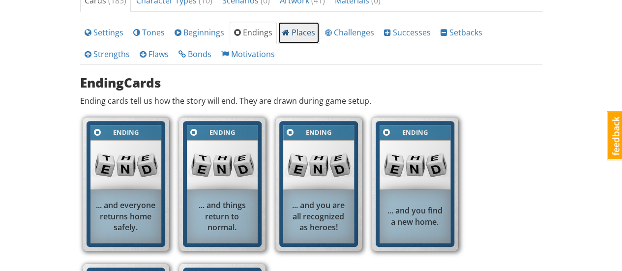
click at [286, 31] on span "Places" at bounding box center [298, 32] width 33 height 11
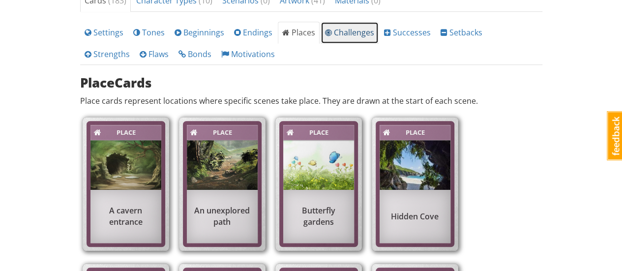
click at [353, 31] on span "Challenges" at bounding box center [349, 32] width 49 height 11
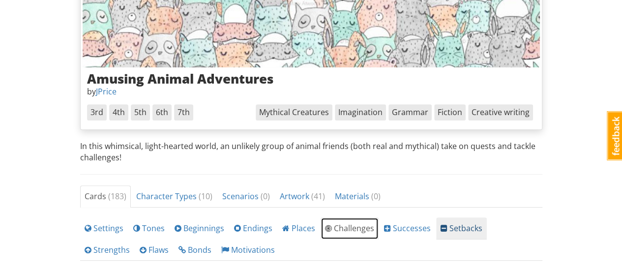
scroll to position [0, 0]
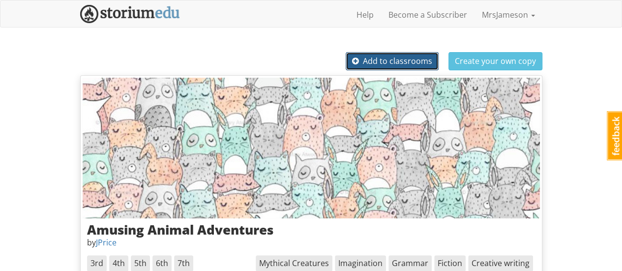
click at [421, 60] on span "Add to classrooms" at bounding box center [392, 61] width 80 height 11
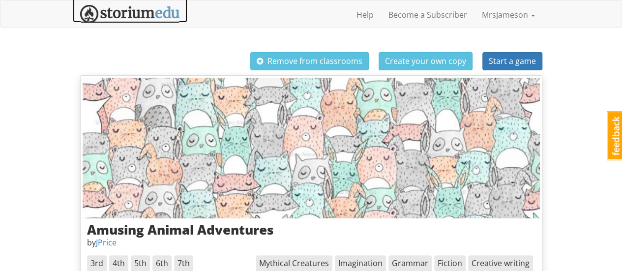
click at [131, 15] on img at bounding box center [130, 14] width 100 height 18
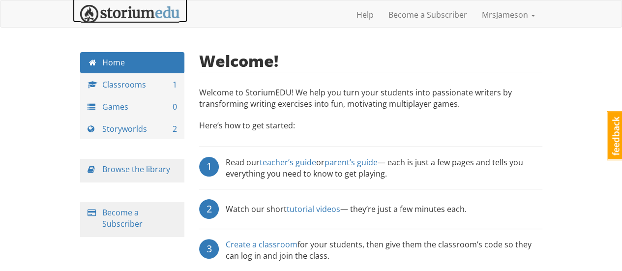
scroll to position [19, 0]
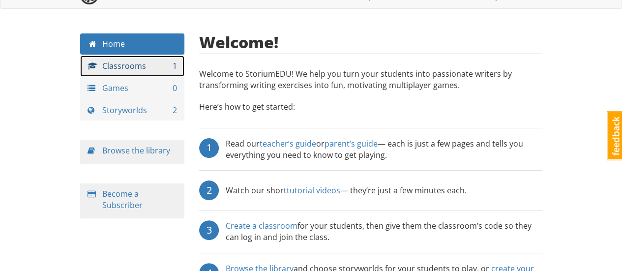
click at [130, 71] on link "Classrooms 1" at bounding box center [132, 66] width 105 height 21
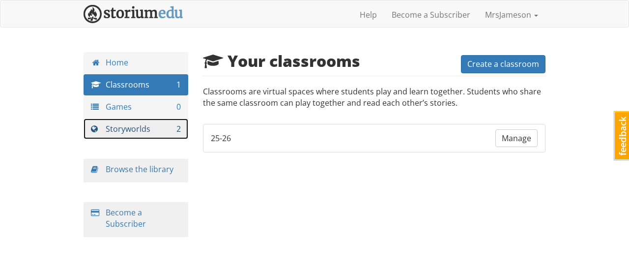
click at [144, 133] on link "Storyworlds 2" at bounding box center [136, 128] width 105 height 21
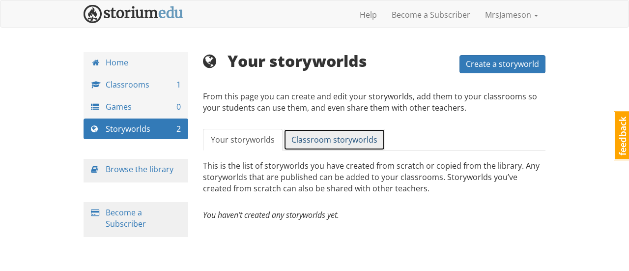
click at [352, 139] on span "Classroom storyworlds" at bounding box center [334, 139] width 86 height 11
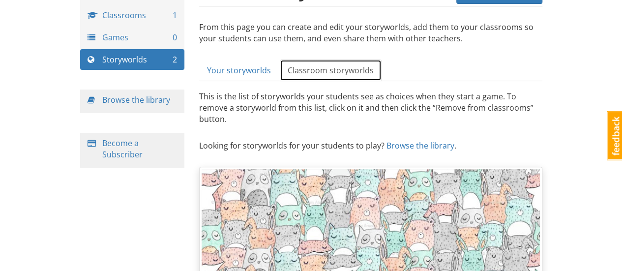
scroll to position [53, 0]
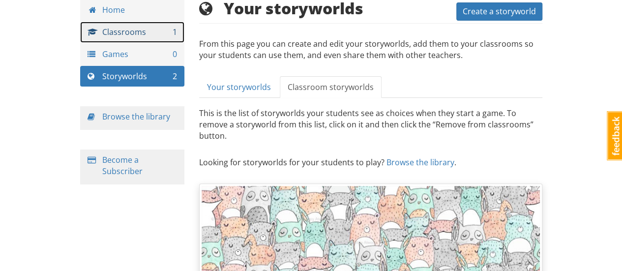
click at [149, 33] on link "Classrooms 1" at bounding box center [132, 32] width 105 height 21
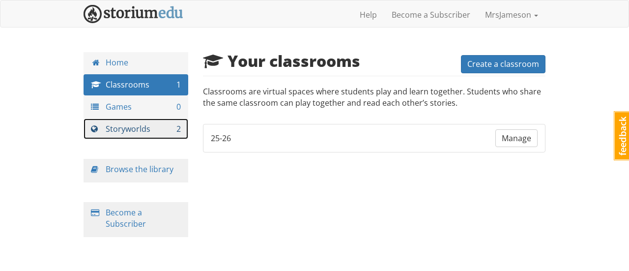
click at [146, 129] on link "Storyworlds 2" at bounding box center [136, 128] width 105 height 21
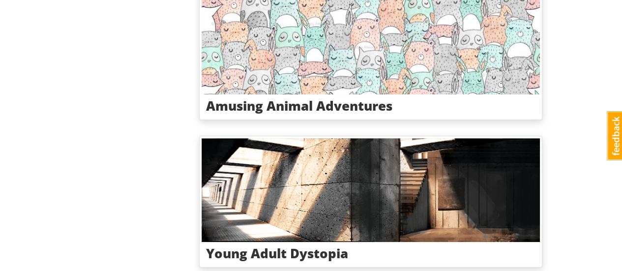
scroll to position [253, 0]
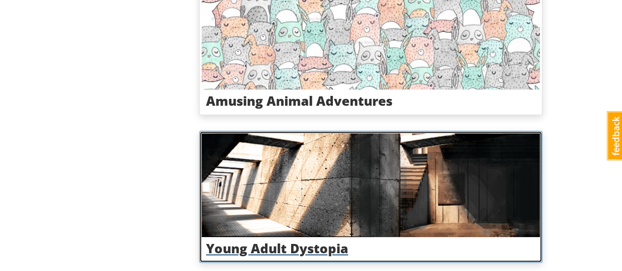
click at [309, 218] on img at bounding box center [370, 185] width 338 height 104
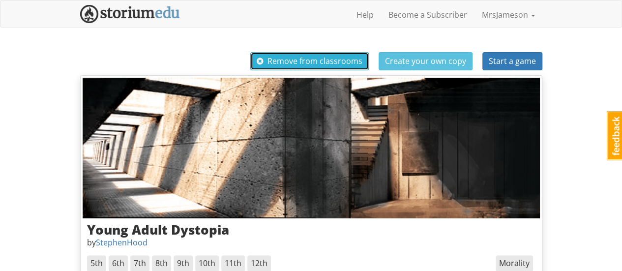
click at [340, 62] on span "Remove from classrooms" at bounding box center [310, 61] width 106 height 11
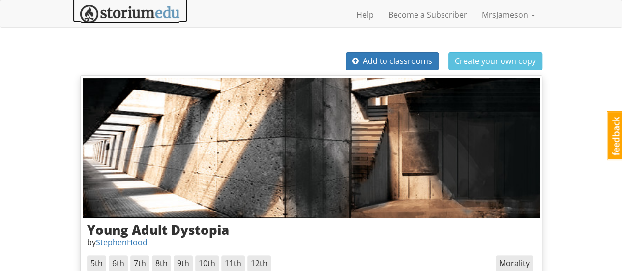
click at [110, 6] on img at bounding box center [130, 14] width 100 height 18
